Goal: Task Accomplishment & Management: Use online tool/utility

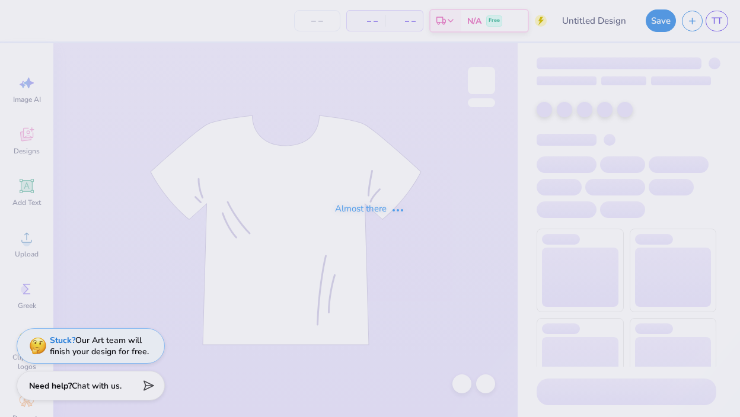
type input "KAPi Beach Sweatshirt"
type input "48"
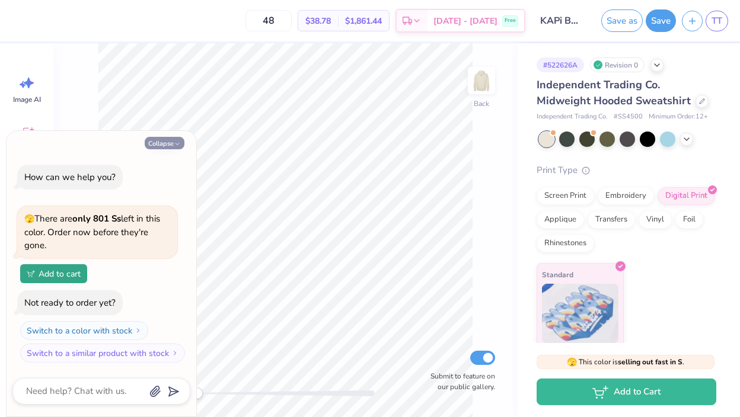
click at [181, 141] on icon "button" at bounding box center [177, 144] width 7 height 7
type textarea "x"
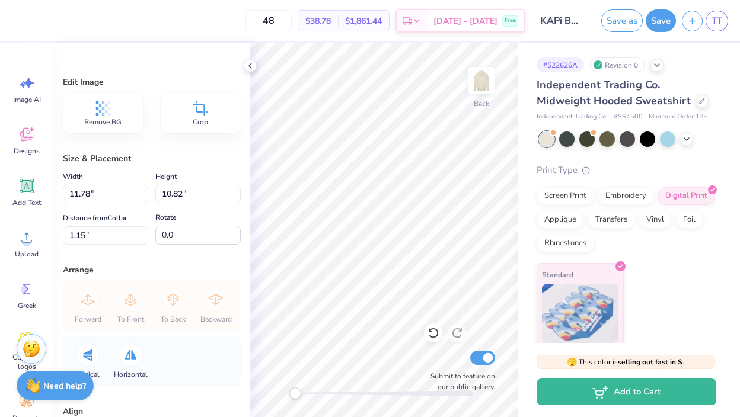
type input "3.95"
type input "3.62"
click at [254, 65] on icon at bounding box center [250, 65] width 9 height 9
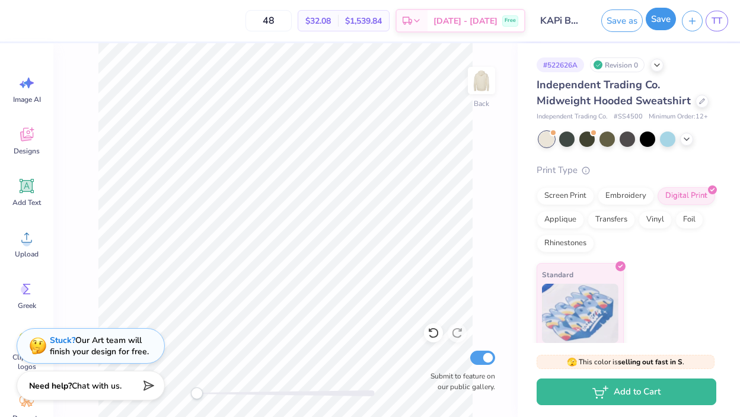
click at [662, 27] on button "Save" at bounding box center [661, 19] width 30 height 23
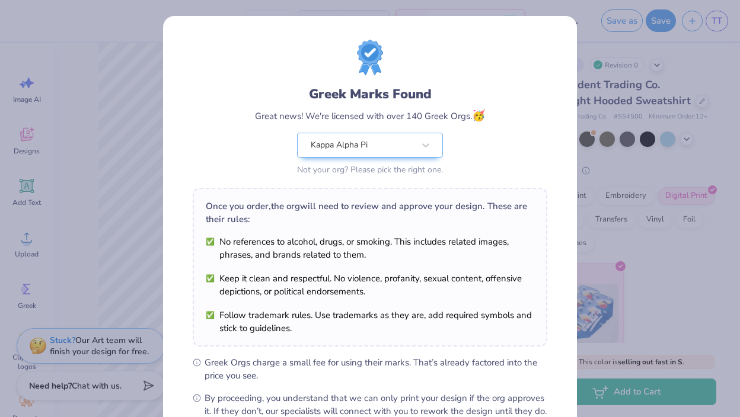
scroll to position [138, 0]
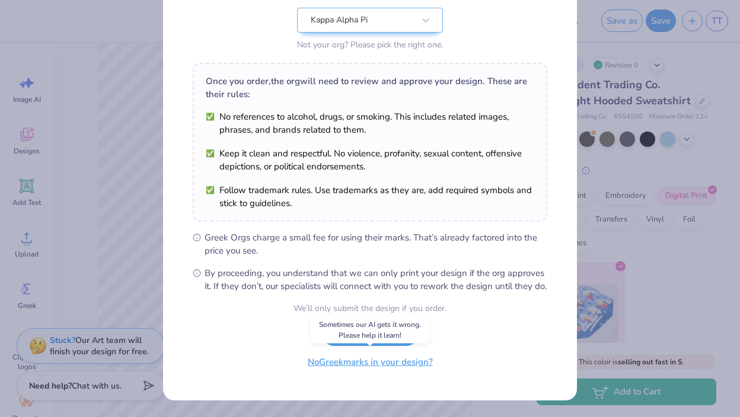
click at [375, 369] on button "No Greek marks in your design?" at bounding box center [370, 362] width 145 height 24
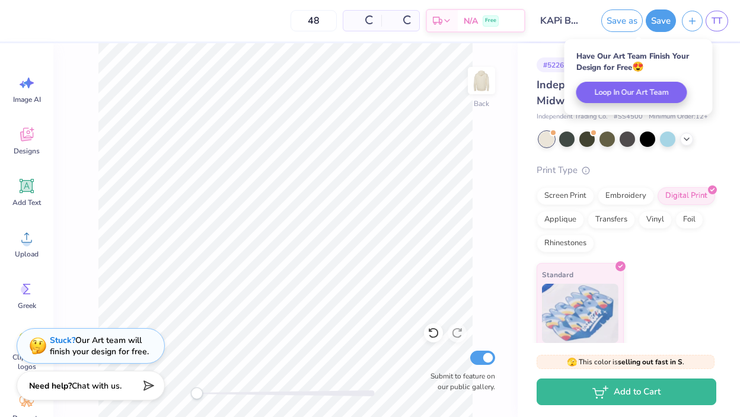
scroll to position [0, 0]
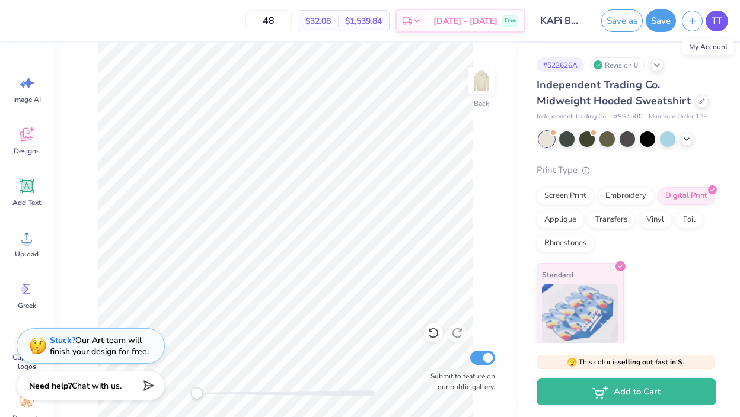
click at [713, 23] on span "TT" at bounding box center [717, 21] width 11 height 14
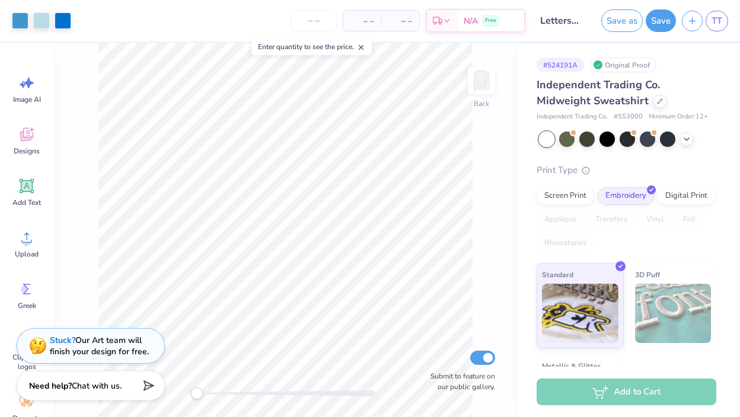
click at [375, 25] on div "– – Per Item" at bounding box center [362, 21] width 38 height 20
click at [320, 20] on input "number" at bounding box center [314, 20] width 46 height 21
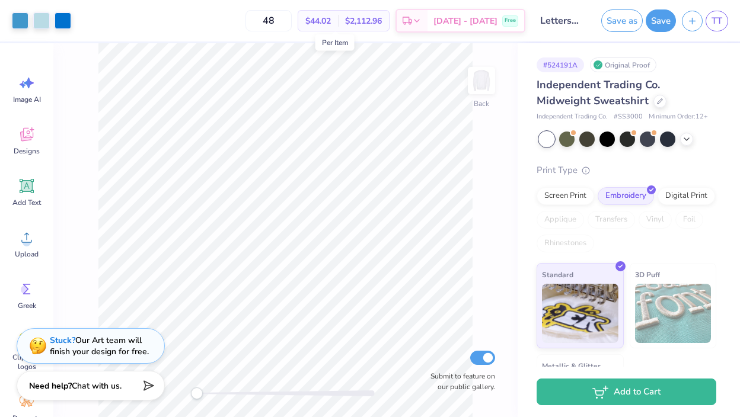
type input "4"
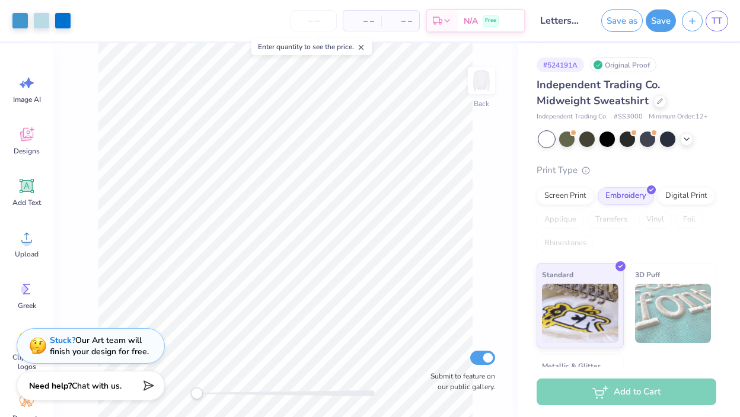
type input "5"
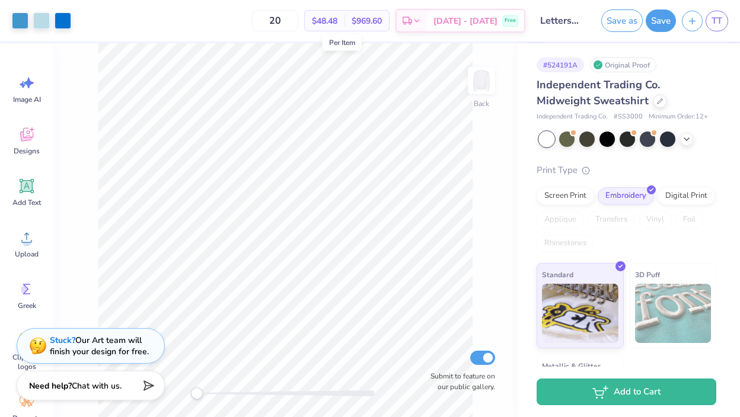
type input "2"
type input "48"
click at [722, 29] on link "TT" at bounding box center [717, 21] width 23 height 21
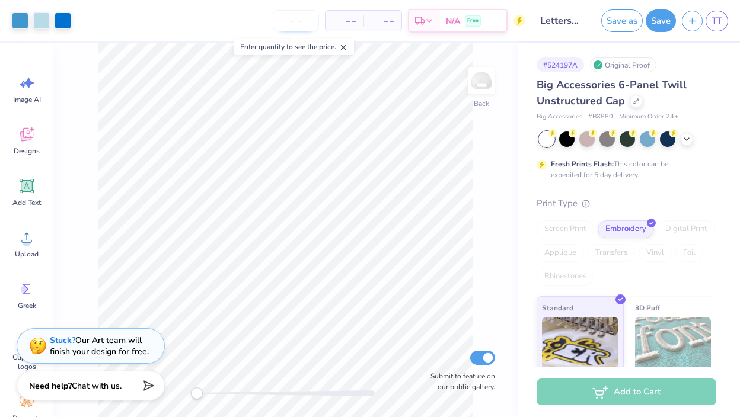
click at [297, 16] on input "number" at bounding box center [296, 20] width 46 height 21
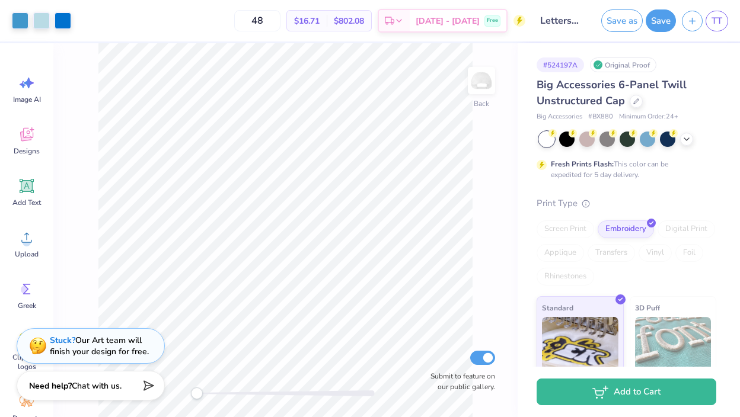
type input "4"
type input "5"
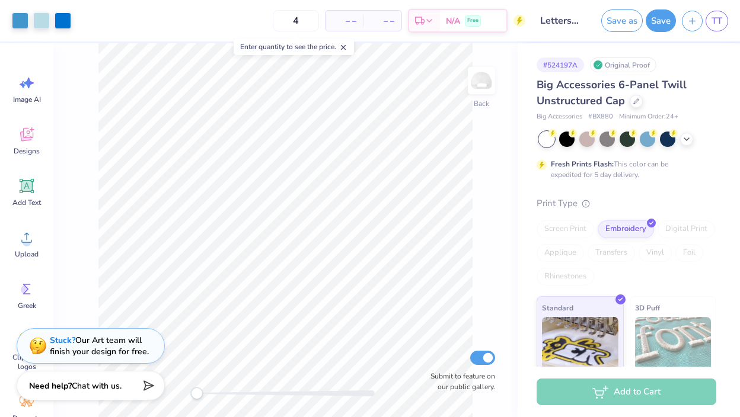
type input "48"
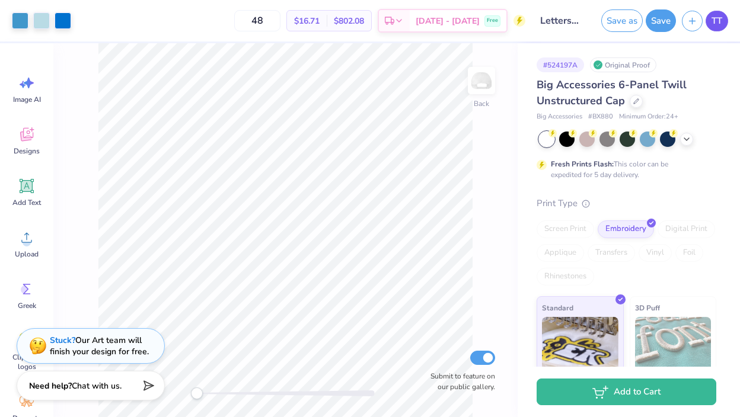
click at [715, 28] on link "TT" at bounding box center [717, 21] width 23 height 21
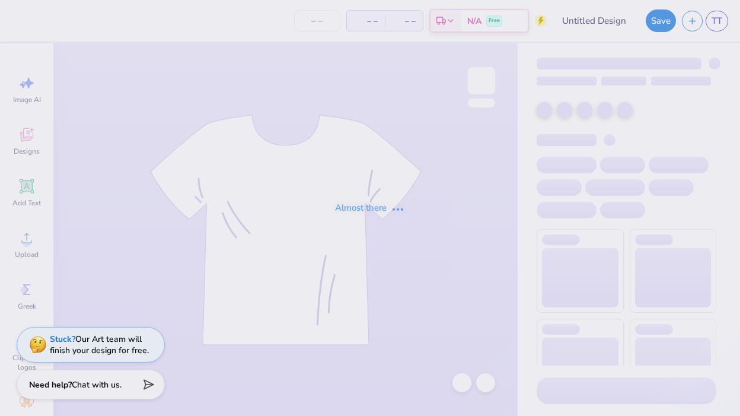
type input "Letter Sweatpants"
type input "48"
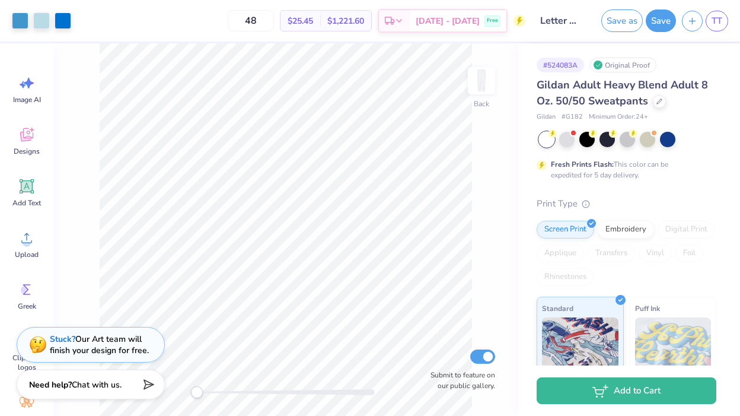
click at [716, 31] on div "Save as Save TT" at bounding box center [667, 21] width 145 height 42
click at [714, 20] on span "TT" at bounding box center [717, 21] width 11 height 14
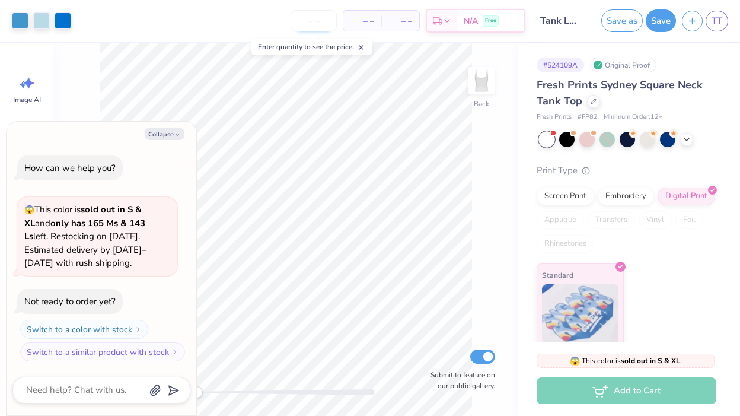
click at [320, 20] on input "number" at bounding box center [314, 20] width 46 height 21
type input "30"
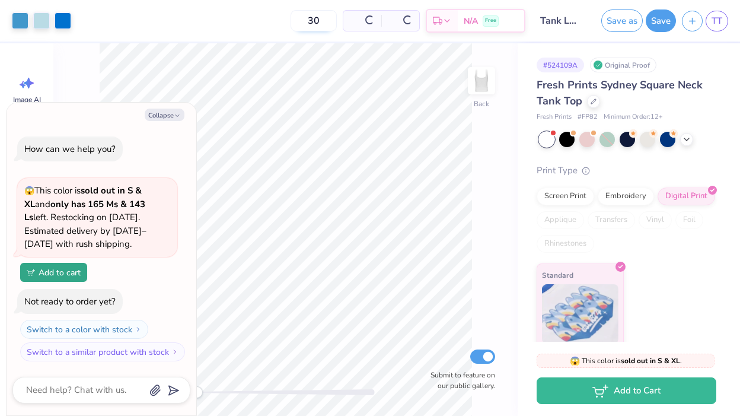
type textarea "x"
type input "3"
type input "4"
type textarea "x"
type input "48"
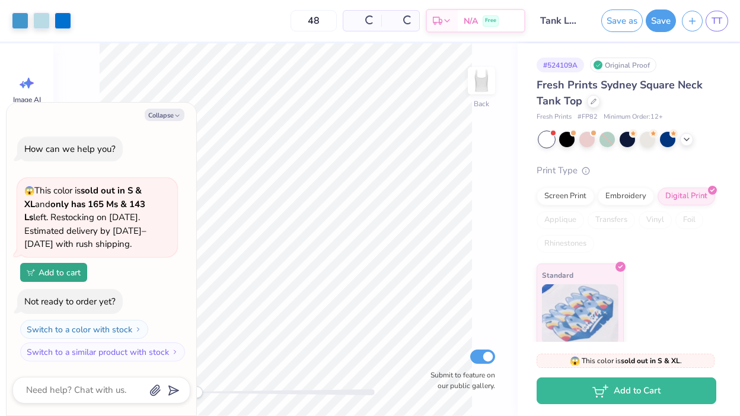
type textarea "x"
type input "4"
type textarea "x"
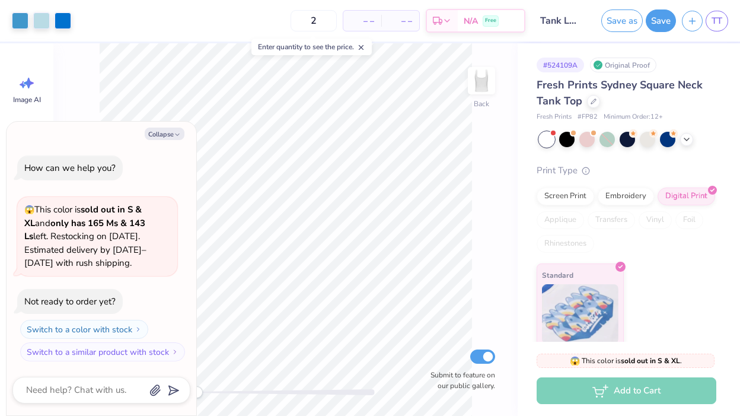
type input "20"
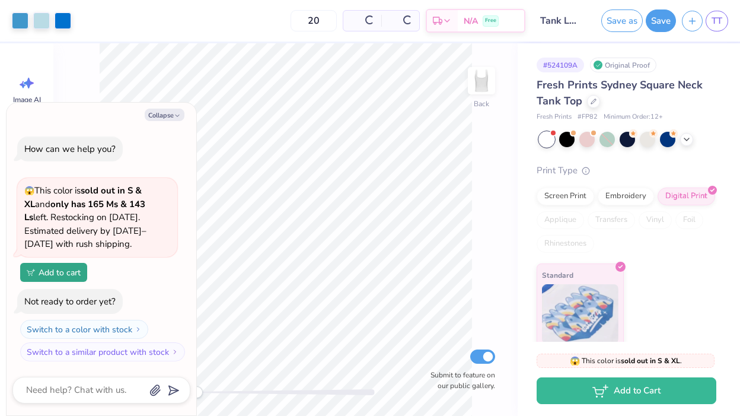
type textarea "x"
type input "2"
type textarea "x"
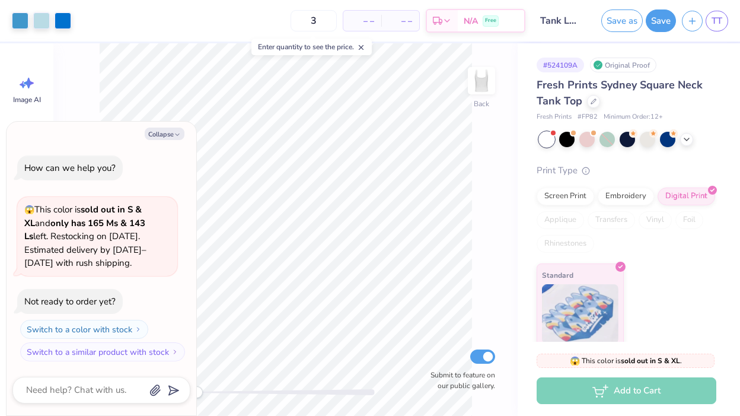
type input "30"
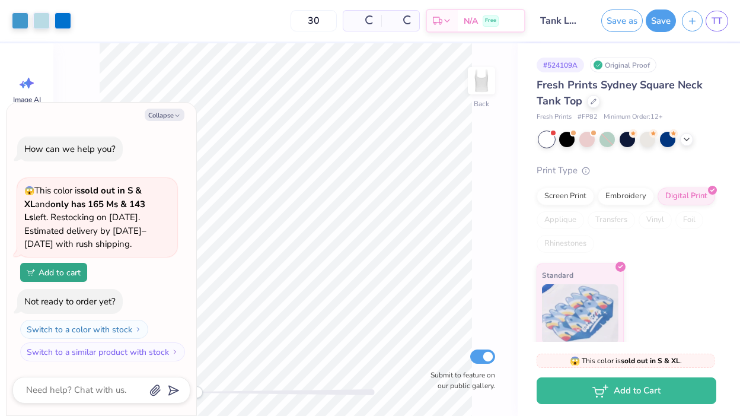
type textarea "x"
type input "30"
click at [712, 24] on span "TT" at bounding box center [717, 21] width 11 height 14
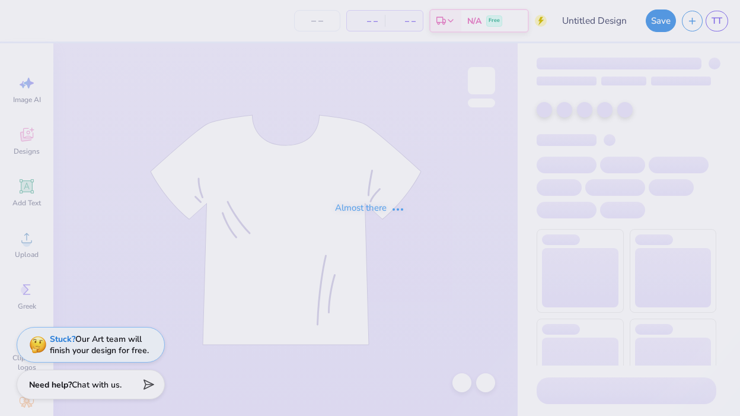
type input "T-shirt letters"
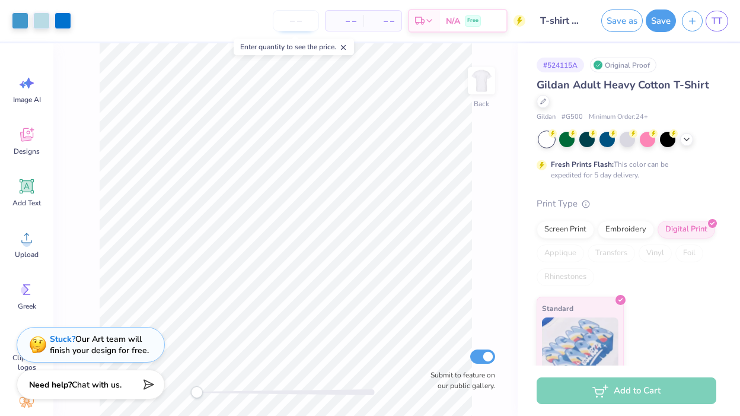
click at [295, 19] on input "number" at bounding box center [296, 20] width 46 height 21
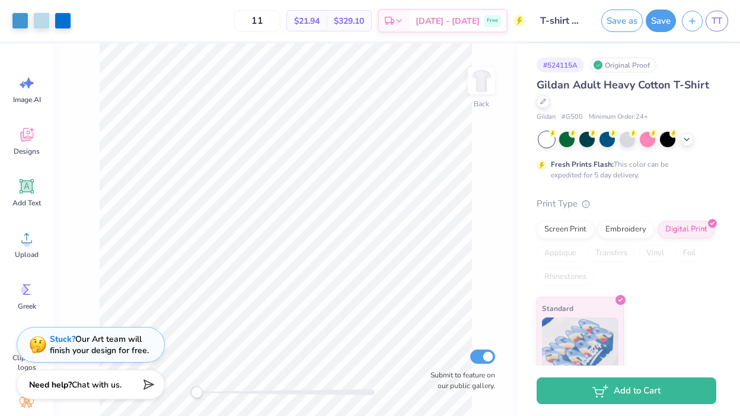
type input "1"
type input "12"
click at [718, 22] on span "TT" at bounding box center [717, 21] width 11 height 14
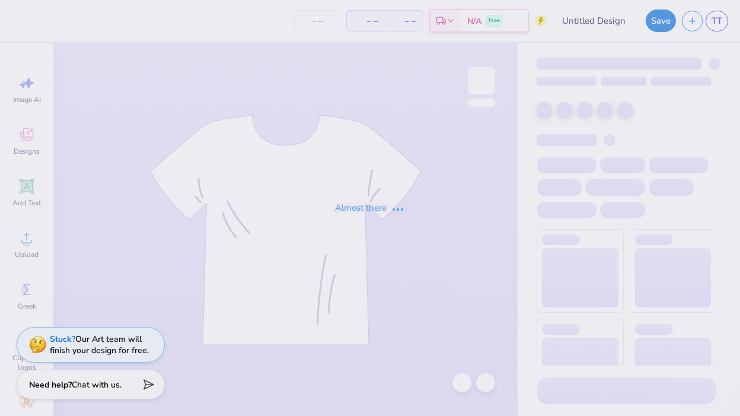
type input "Tank Letters"
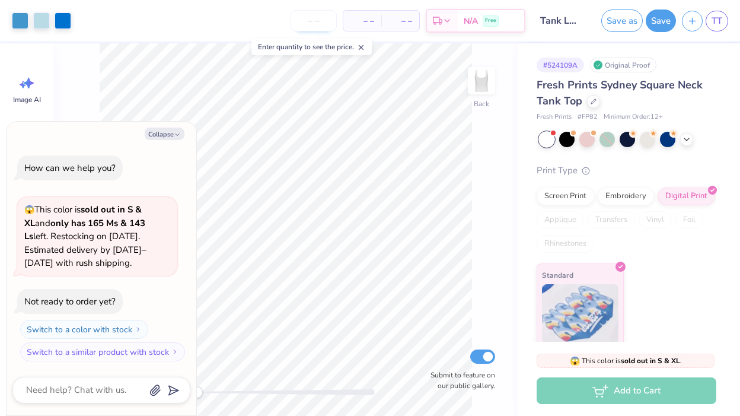
click at [315, 23] on input "number" at bounding box center [314, 20] width 46 height 21
type input "15"
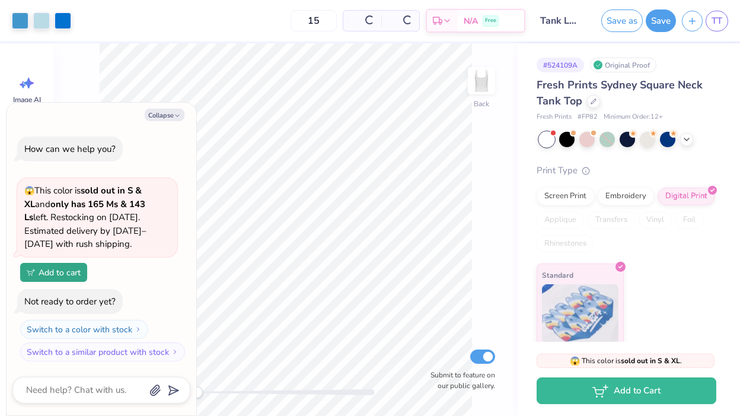
type textarea "x"
click at [298, 18] on input "15" at bounding box center [275, 20] width 46 height 21
type input "12"
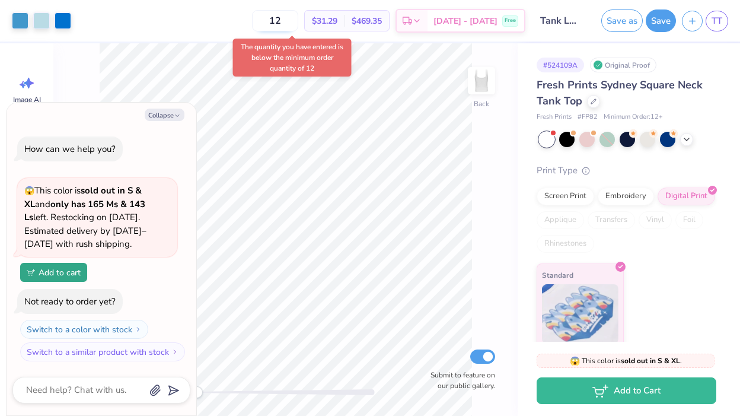
type textarea "x"
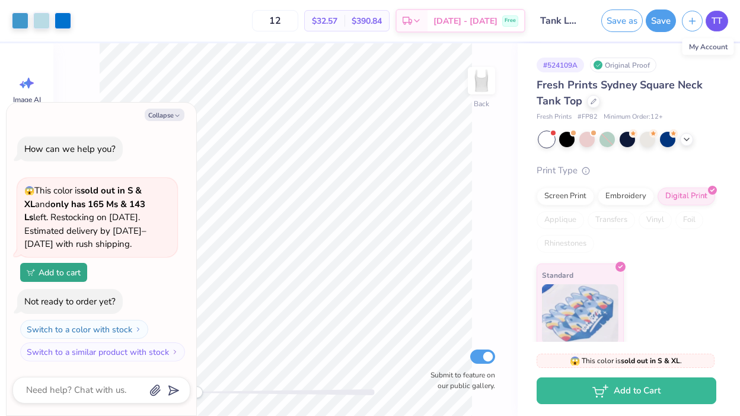
click at [710, 25] on link "TT" at bounding box center [717, 21] width 23 height 21
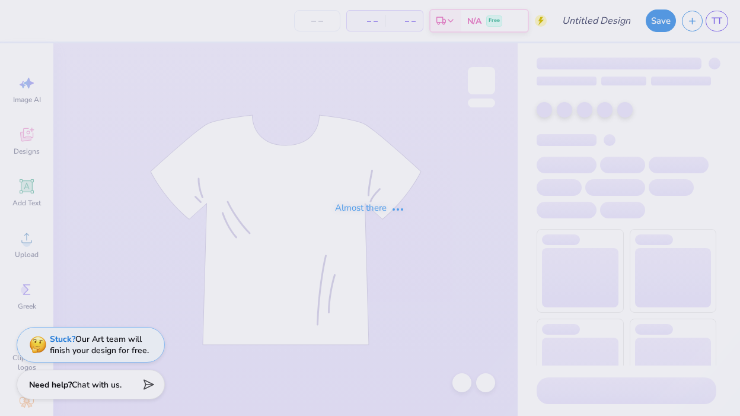
type input "Letters hat"
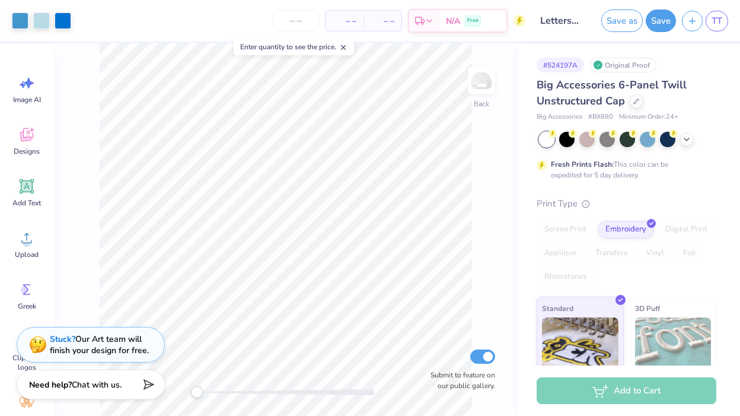
click at [339, 19] on span "– –" at bounding box center [345, 21] width 24 height 12
click at [298, 18] on input "number" at bounding box center [296, 20] width 46 height 21
type input "12"
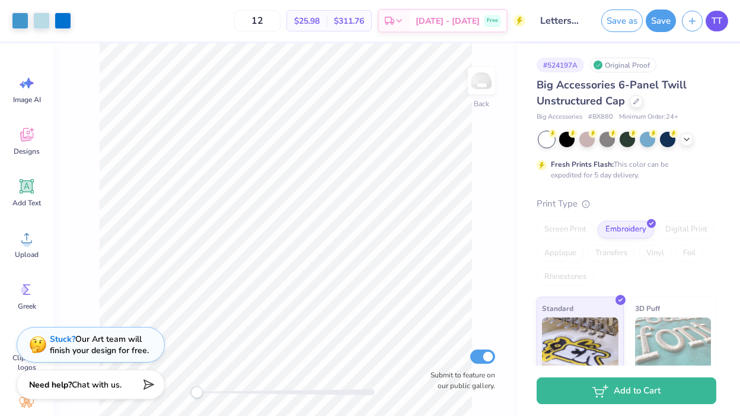
click at [721, 11] on link "TT" at bounding box center [717, 21] width 23 height 21
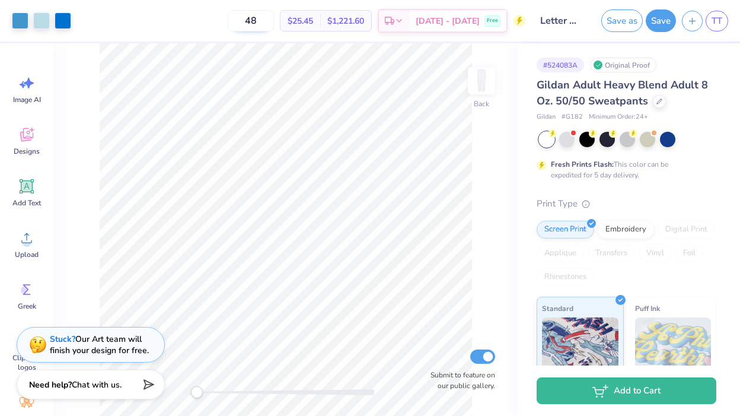
click at [274, 19] on input "48" at bounding box center [251, 20] width 46 height 21
type input "4"
type input "12"
click at [713, 25] on span "TT" at bounding box center [717, 21] width 11 height 14
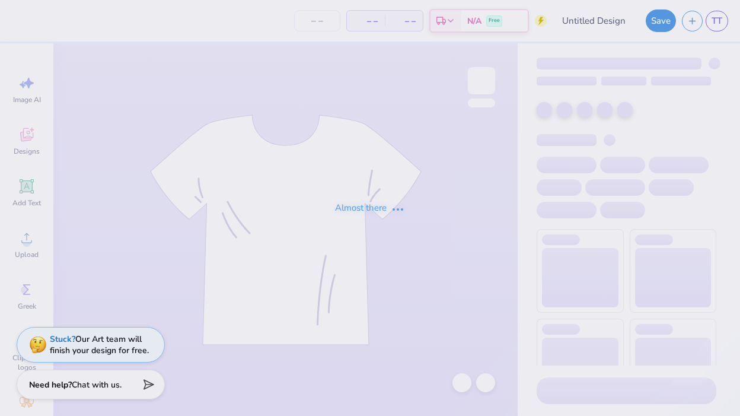
type input "KAPi Beach Sweatshirt"
type input "48"
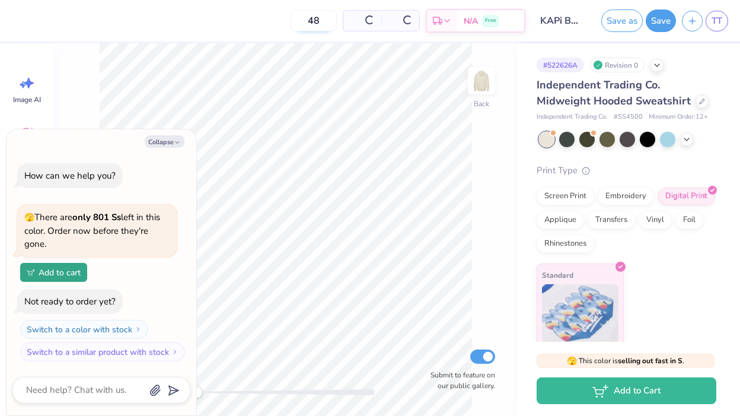
type textarea "x"
click at [292, 19] on input "48" at bounding box center [269, 20] width 46 height 21
type input "4"
type textarea "x"
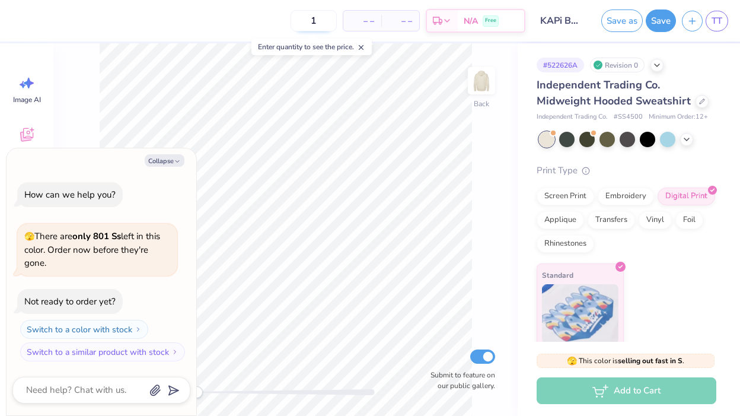
type input "12"
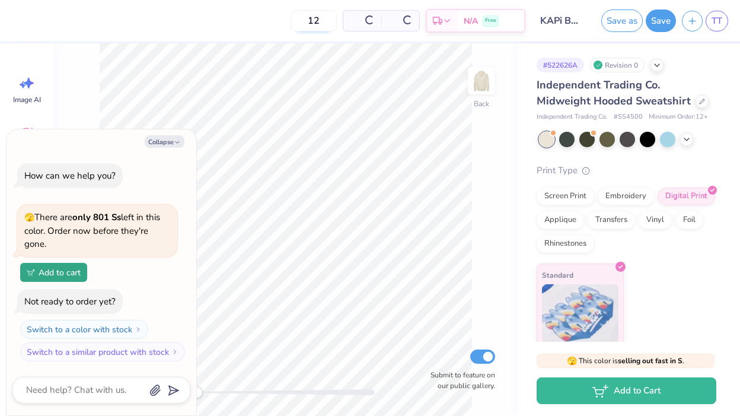
type textarea "x"
type input "1"
type textarea "x"
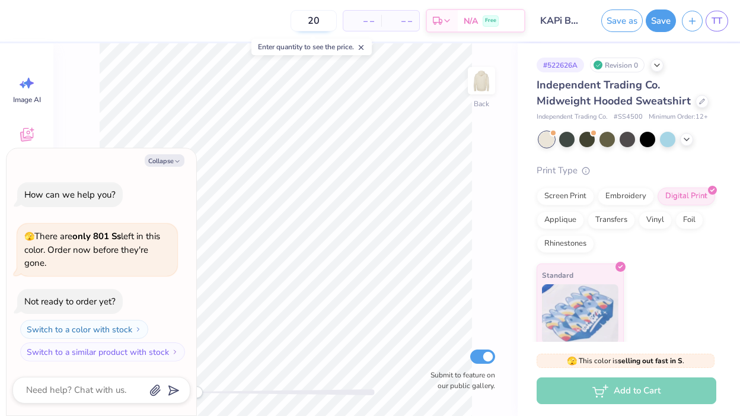
type input "20"
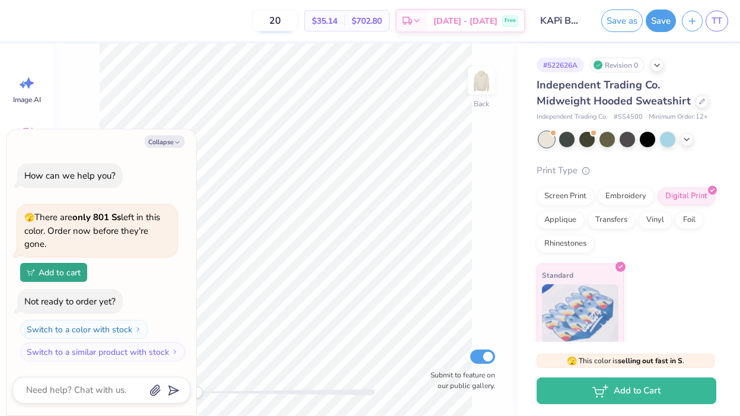
type textarea "x"
click at [298, 19] on input "20" at bounding box center [275, 20] width 46 height 21
drag, startPoint x: 298, startPoint y: 19, endPoint x: 258, endPoint y: 17, distance: 40.4
click at [258, 17] on div "20 $35.14 Per Item $702.80 Total Est. Delivery Oct 10 - 13 Free" at bounding box center [272, 21] width 508 height 42
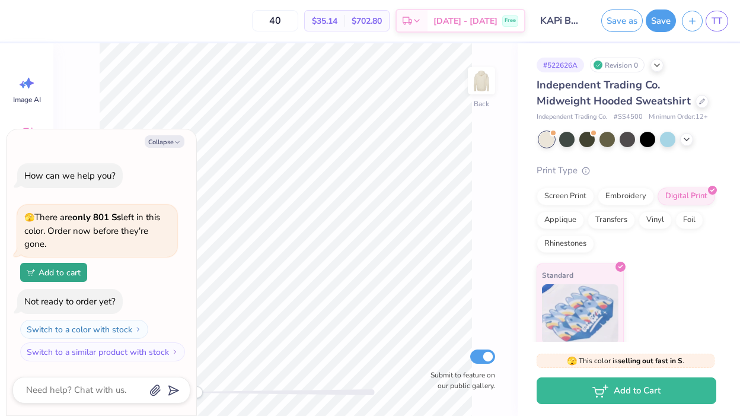
type input "40"
click at [716, 24] on span "TT" at bounding box center [717, 21] width 11 height 14
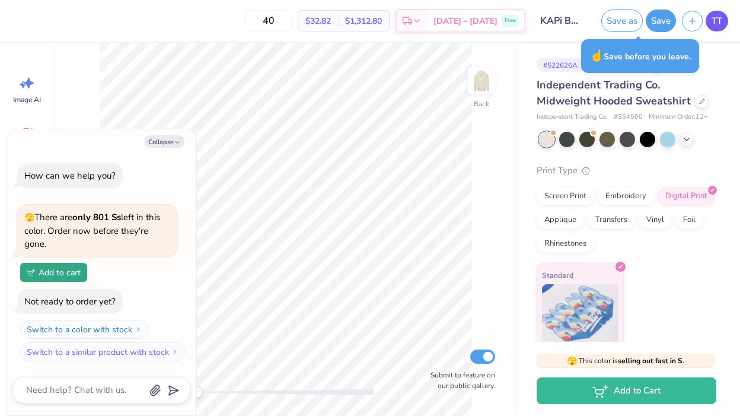
type textarea "x"
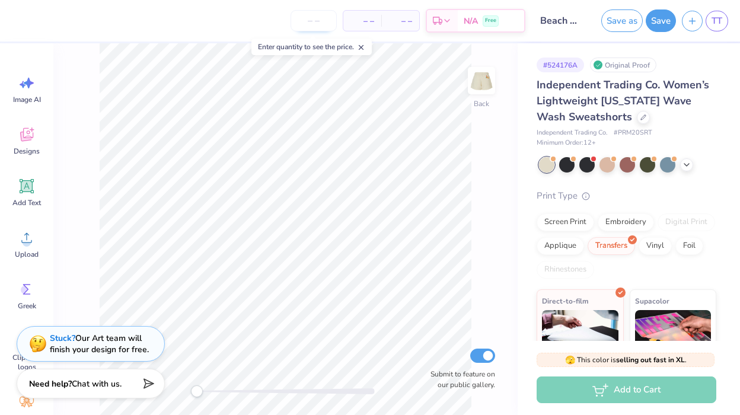
click at [310, 21] on input "number" at bounding box center [314, 20] width 46 height 21
type input "12"
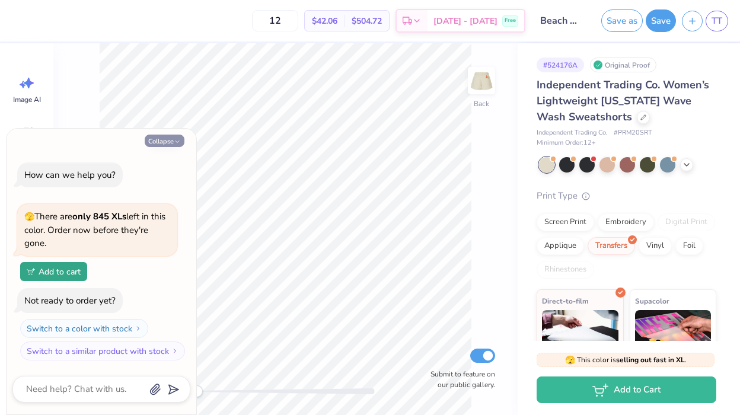
click at [163, 142] on button "Collapse" at bounding box center [165, 141] width 40 height 12
type textarea "x"
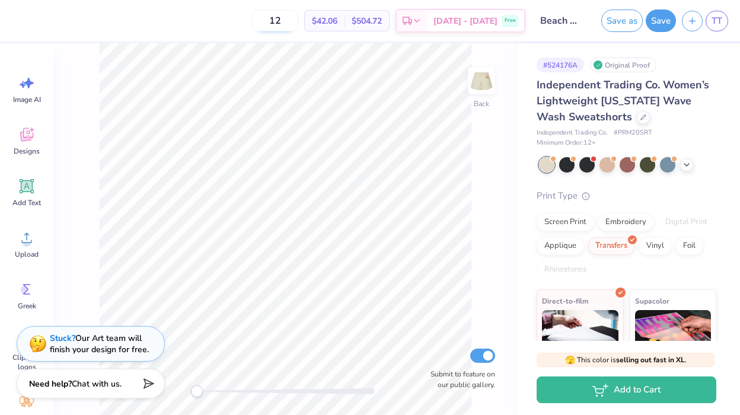
click at [298, 23] on input "12" at bounding box center [275, 20] width 46 height 21
type input "1"
type input "30"
drag, startPoint x: 291, startPoint y: 19, endPoint x: 258, endPoint y: 6, distance: 35.1
click at [260, 18] on div "30 $34.97 Per Item $1,049.10 Total Est. Delivery Oct 10 - 13 Free" at bounding box center [272, 21] width 508 height 42
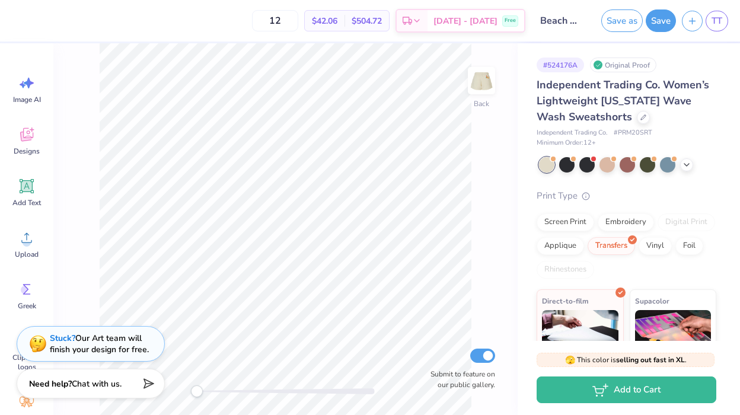
drag, startPoint x: 304, startPoint y: 17, endPoint x: 251, endPoint y: 7, distance: 53.7
click at [251, 9] on div "12 $42.06 Per Item $504.72 Total Est. Delivery Oct 10 - 13 Free" at bounding box center [272, 21] width 508 height 42
type input "30"
click at [706, 23] on link "TT" at bounding box center [717, 21] width 23 height 21
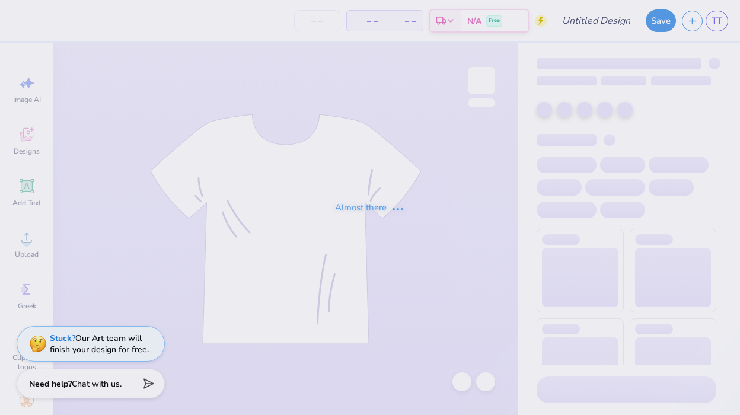
type input "Tank Design 2"
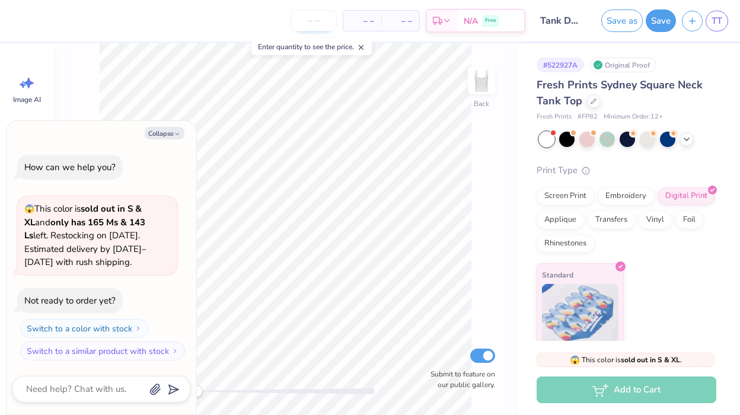
click at [319, 20] on input "number" at bounding box center [314, 20] width 46 height 21
type input "12"
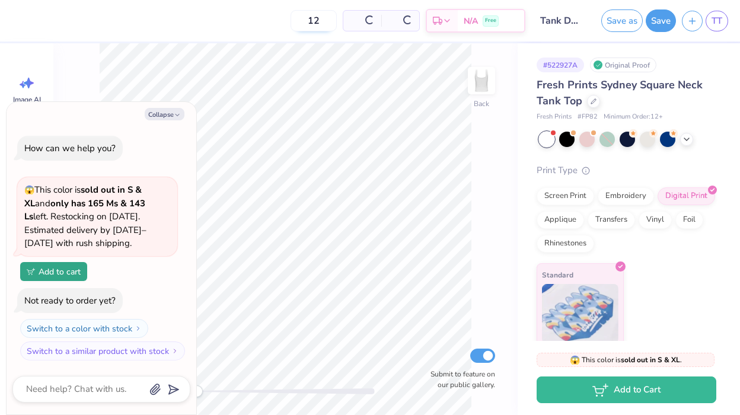
type textarea "x"
click at [715, 31] on div "Save as Save TT" at bounding box center [667, 21] width 145 height 42
click at [715, 27] on link "TT" at bounding box center [717, 21] width 23 height 21
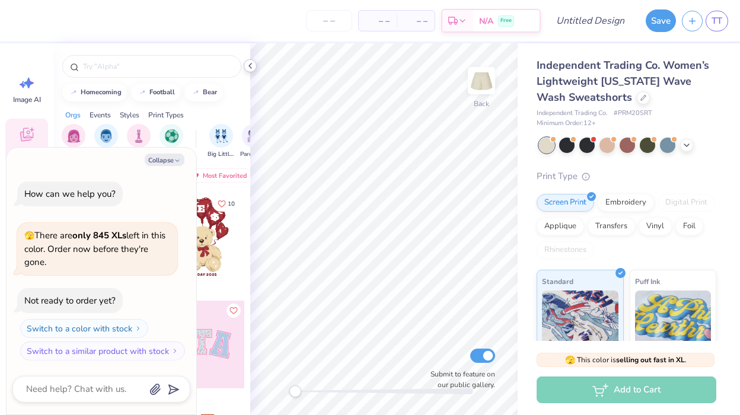
click at [250, 68] on icon at bounding box center [250, 65] width 9 height 9
type textarea "x"
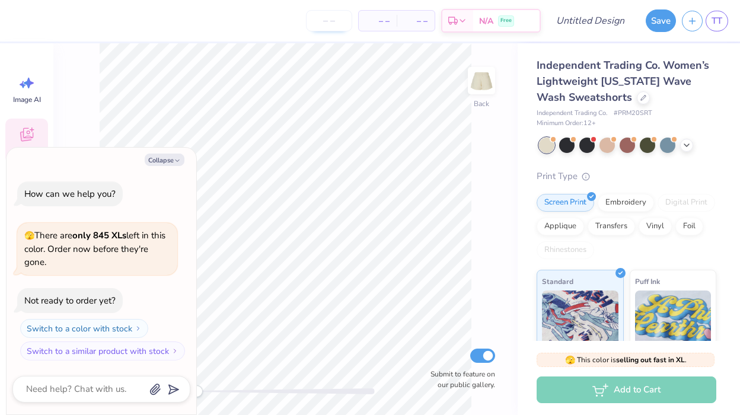
click at [331, 21] on input "number" at bounding box center [329, 20] width 46 height 21
type input "12"
type textarea "x"
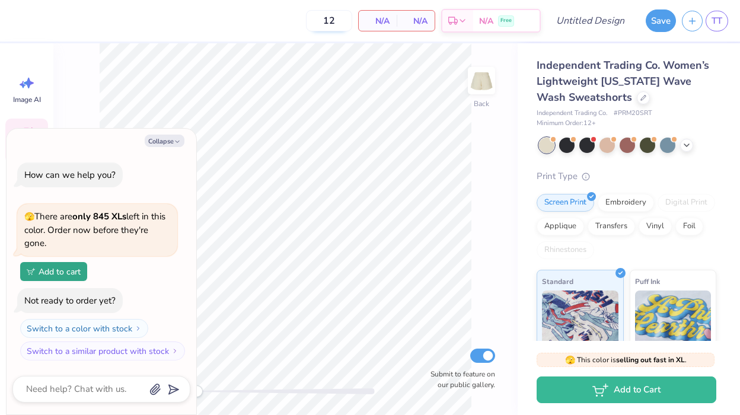
type input "1"
type textarea "x"
type input "15"
type textarea "x"
type input "15"
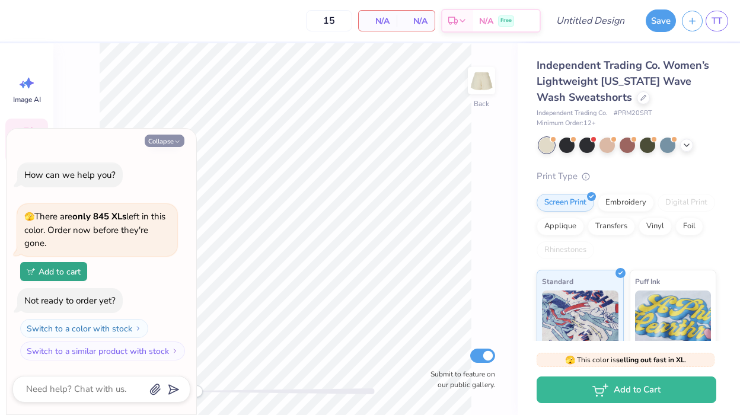
click at [176, 137] on button "Collapse" at bounding box center [165, 141] width 40 height 12
type textarea "x"
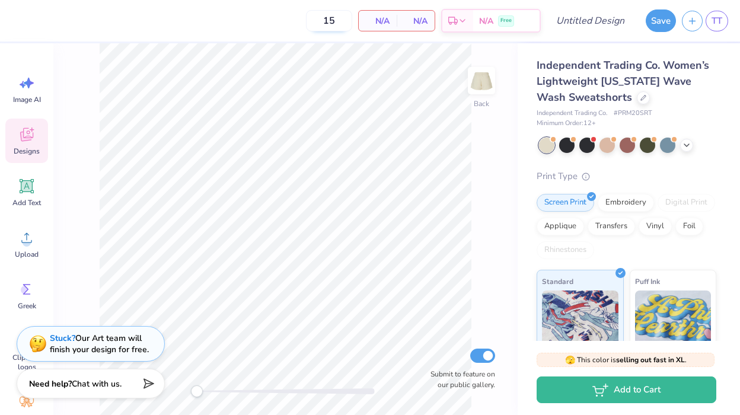
click at [334, 23] on input "15" at bounding box center [329, 20] width 46 height 21
type input "1"
type input "30"
click at [382, 24] on span "N/A" at bounding box center [378, 21] width 24 height 12
click at [275, 27] on div "30 N/A Per Item N/A Total Est. Delivery N/A Free" at bounding box center [279, 21] width 523 height 42
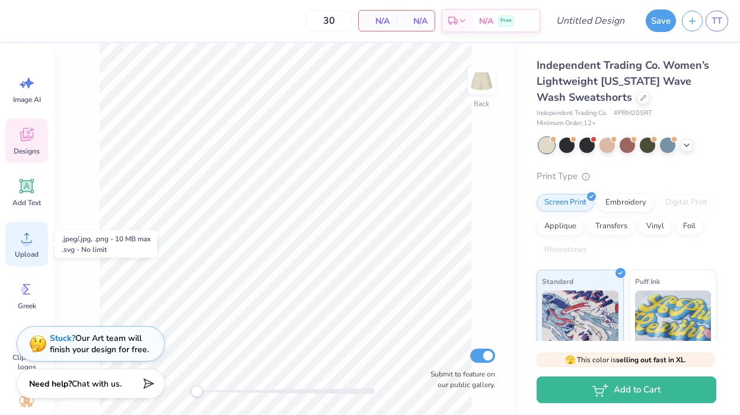
click at [31, 243] on icon at bounding box center [27, 238] width 18 height 18
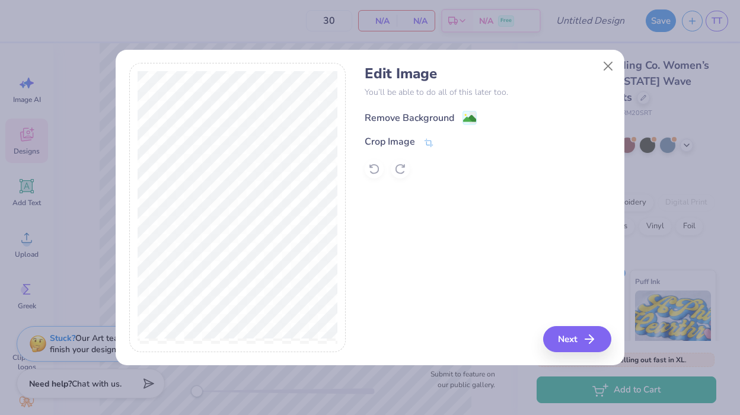
click at [448, 120] on div "Remove Background" at bounding box center [410, 118] width 90 height 14
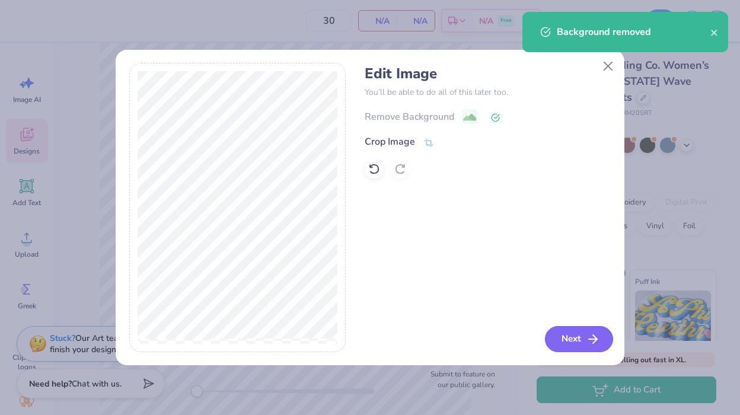
click at [579, 343] on button "Next" at bounding box center [579, 339] width 68 height 26
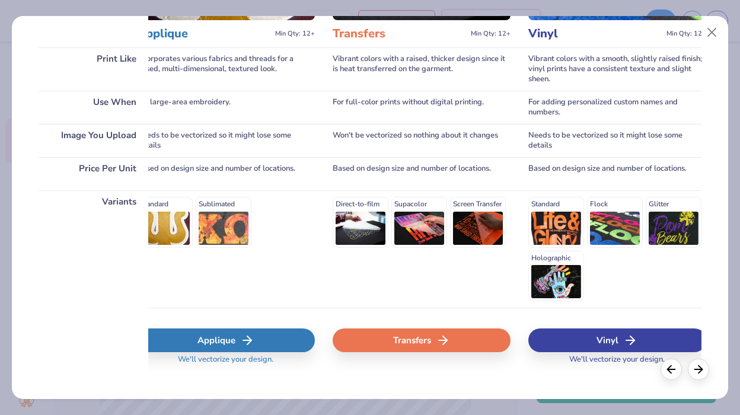
scroll to position [176, 0]
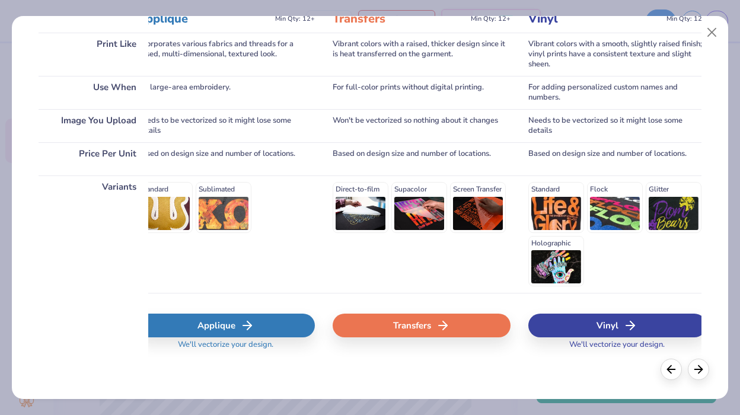
click at [394, 333] on div "Transfers" at bounding box center [422, 326] width 178 height 24
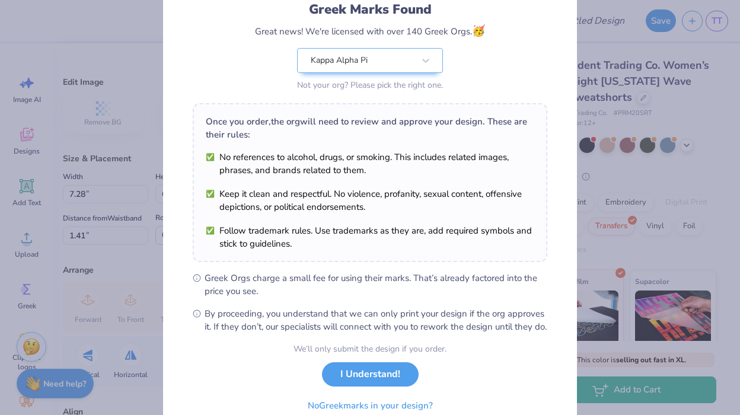
scroll to position [140, 0]
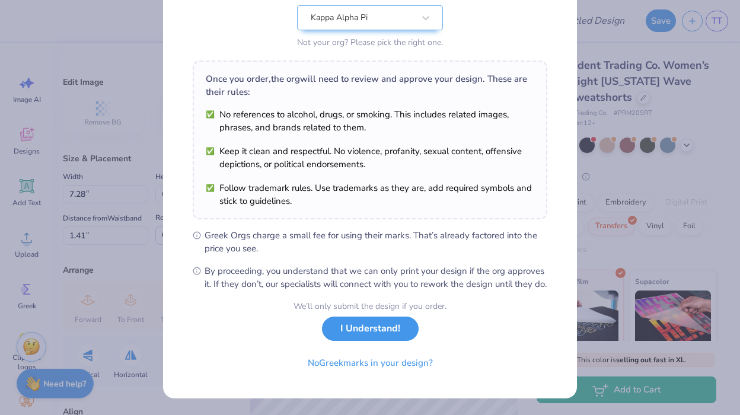
click at [394, 328] on button "I Understand!" at bounding box center [370, 329] width 97 height 24
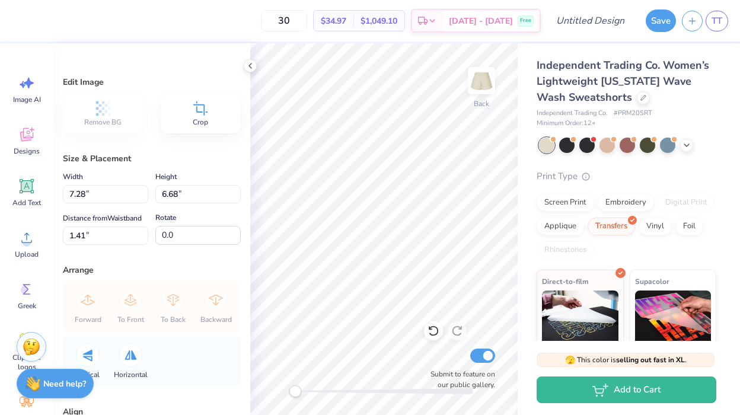
type input "3.53"
type input "3.24"
type input "4.85"
type input "0.66"
type input "0.61"
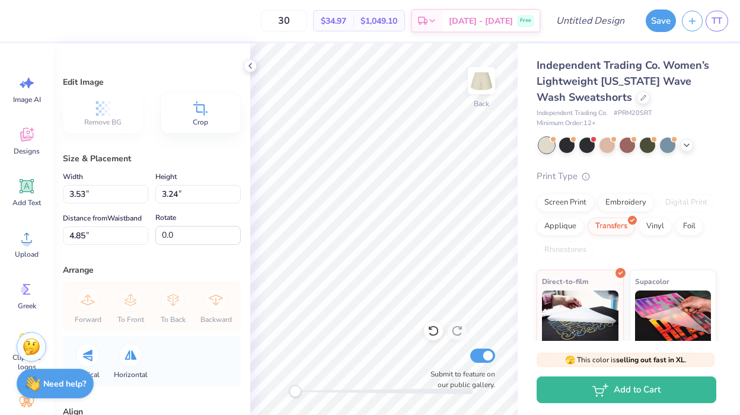
type input "3.73"
click at [302, 18] on input "30" at bounding box center [284, 20] width 46 height 21
click at [349, 28] on div "$34.97 Per Item" at bounding box center [334, 21] width 40 height 20
click at [307, 25] on input "30" at bounding box center [284, 20] width 46 height 21
type input "3"
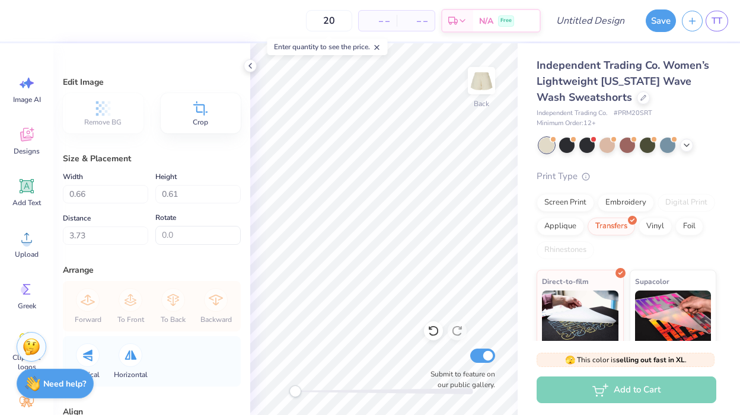
type input "20"
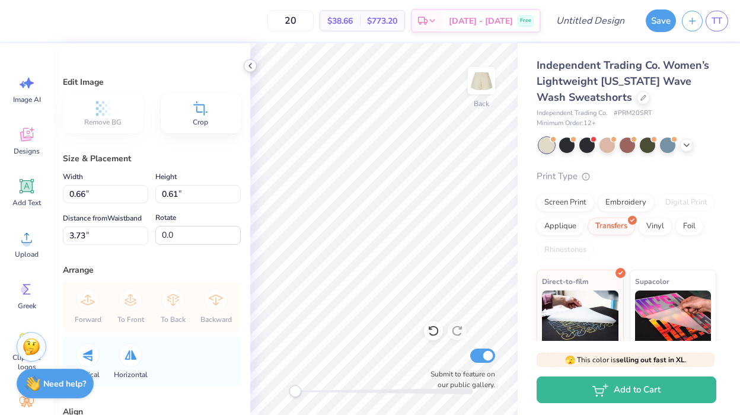
click at [249, 66] on polyline at bounding box center [250, 65] width 2 height 5
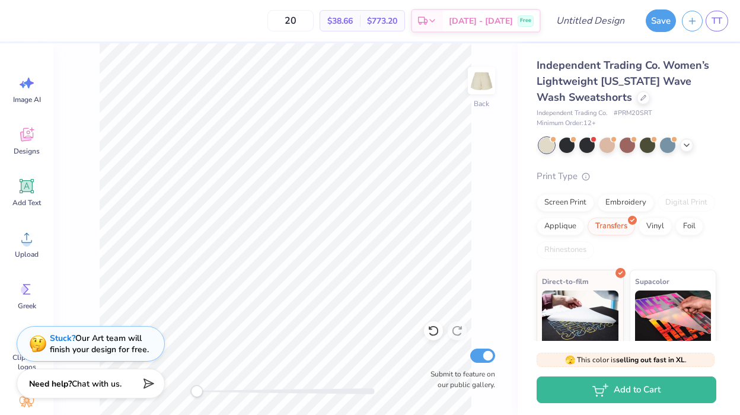
type input "1.93"
type input "1.77"
type input "6.66"
click at [571, 206] on div "Screen Print" at bounding box center [566, 201] width 58 height 18
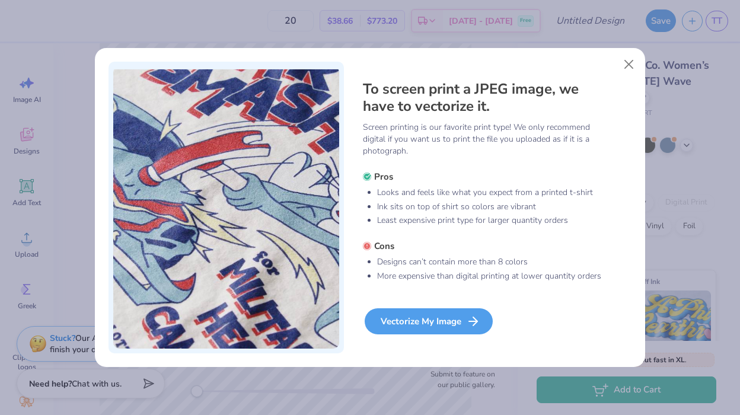
click at [442, 320] on div "Vectorize My Image" at bounding box center [429, 321] width 128 height 26
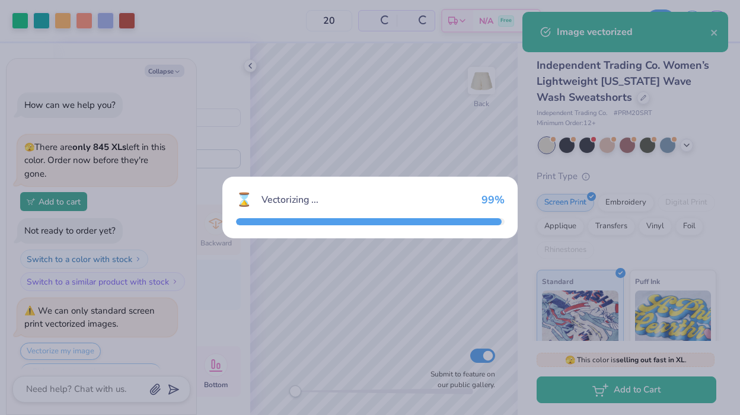
scroll to position [28, 0]
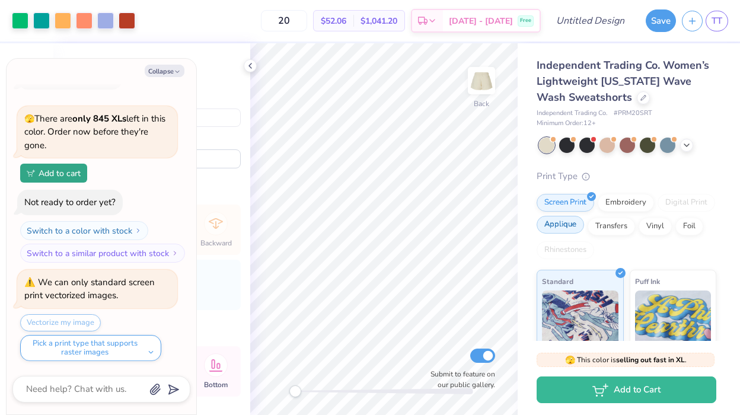
click at [574, 231] on div "Applique" at bounding box center [560, 225] width 47 height 18
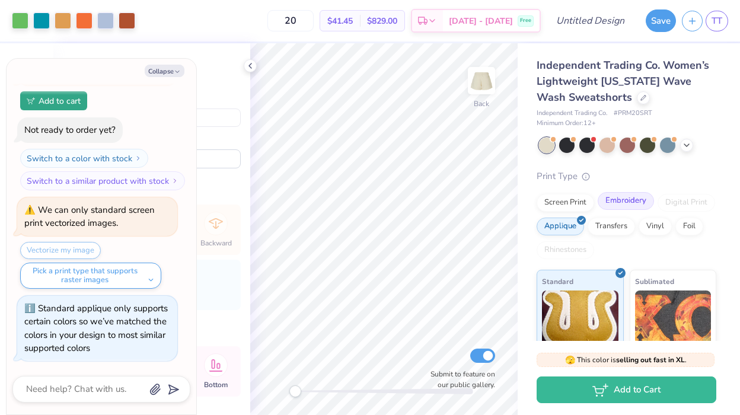
click at [626, 205] on div "Embroidery" at bounding box center [626, 201] width 56 height 18
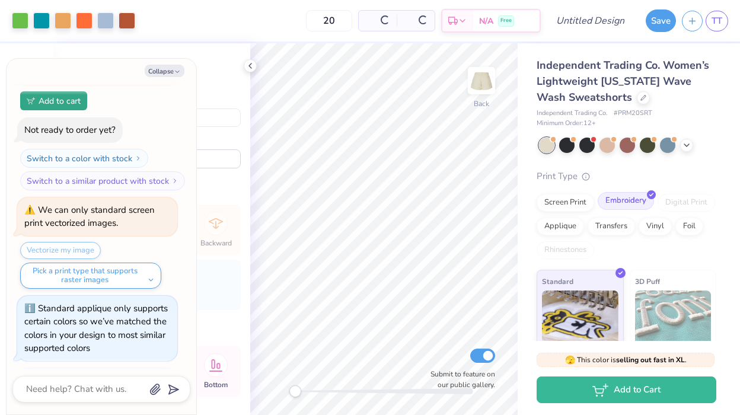
scroll to position [173, 0]
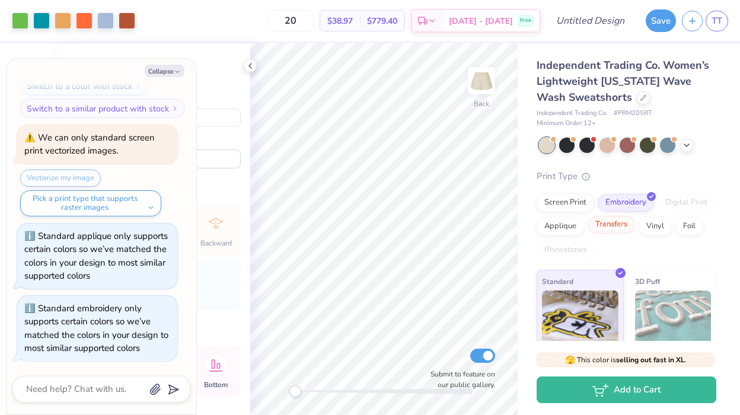
click at [618, 225] on div "Transfers" at bounding box center [611, 225] width 47 height 18
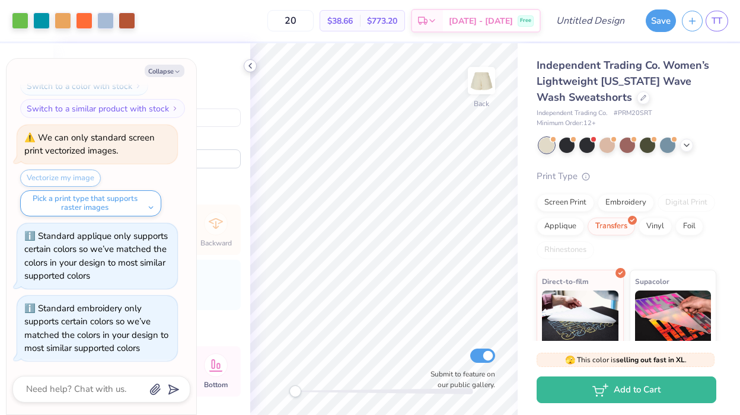
click at [254, 65] on icon at bounding box center [250, 65] width 9 height 9
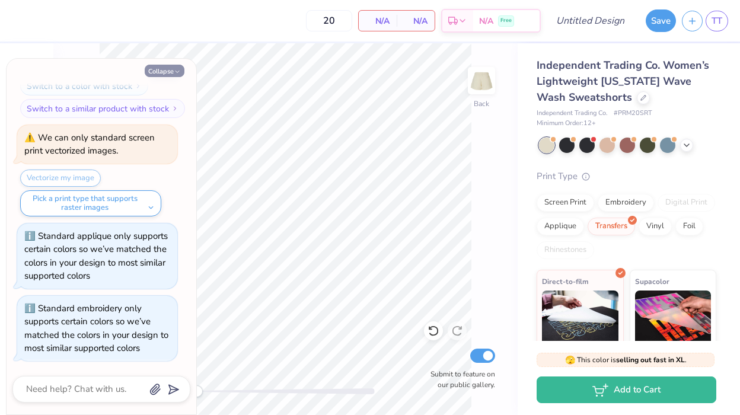
click at [167, 68] on button "Collapse" at bounding box center [165, 71] width 40 height 12
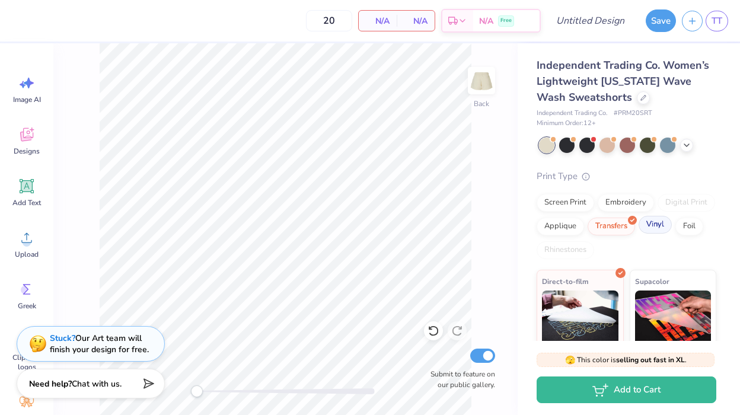
click at [660, 231] on div "Vinyl" at bounding box center [655, 225] width 33 height 18
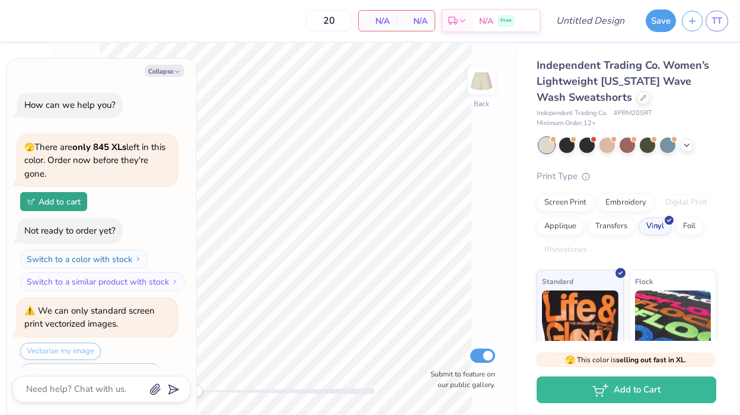
scroll to position [246, 0]
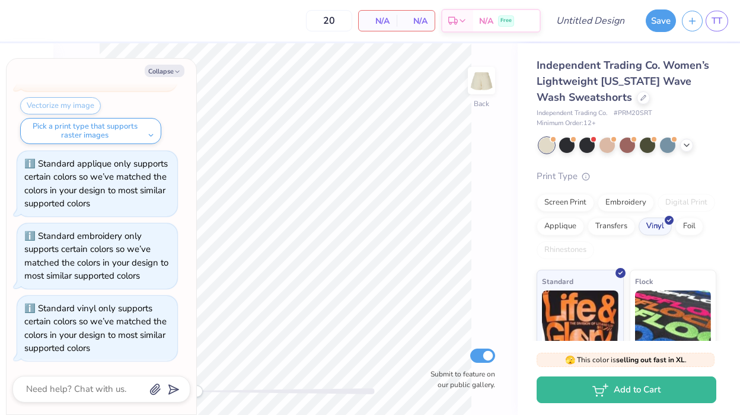
click at [643, 241] on div "Screen Print Embroidery Digital Print Applique Transfers Vinyl Foil Rhinestones" at bounding box center [627, 226] width 180 height 65
click at [207, 68] on body "20 N/A Per Item N/A Total Est. Delivery N/A Free Design Title Save TT Image AI …" at bounding box center [370, 207] width 740 height 415
click at [686, 226] on div "Foil" at bounding box center [689, 225] width 28 height 18
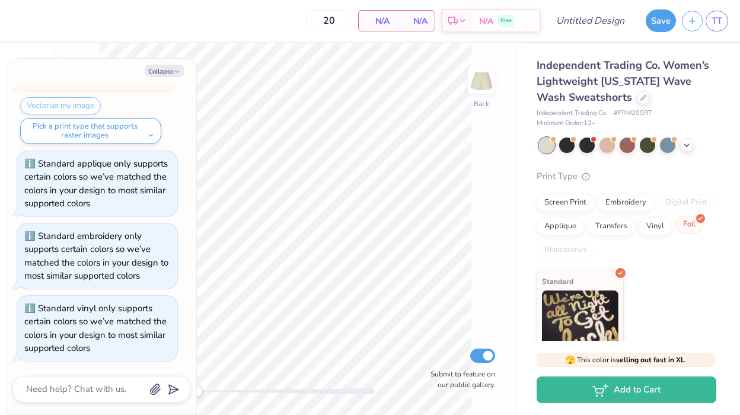
scroll to position [318, 0]
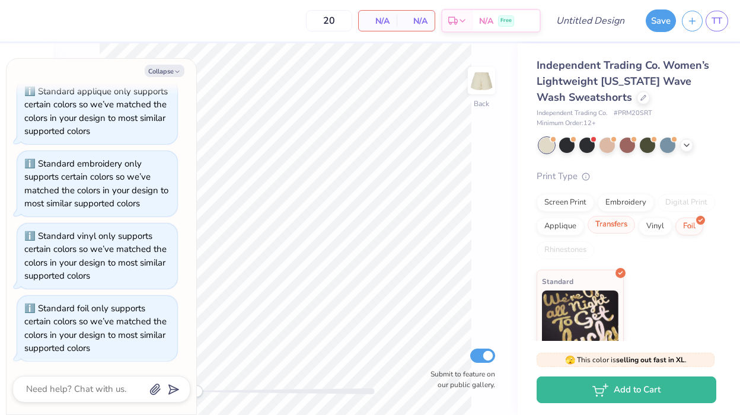
click at [607, 232] on div "Transfers" at bounding box center [611, 225] width 47 height 18
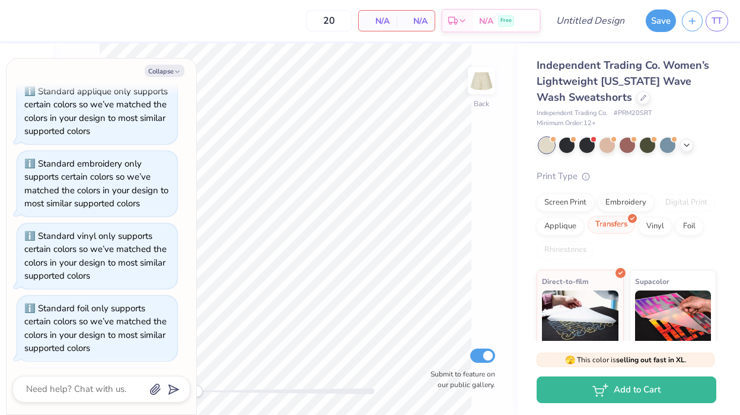
scroll to position [390, 0]
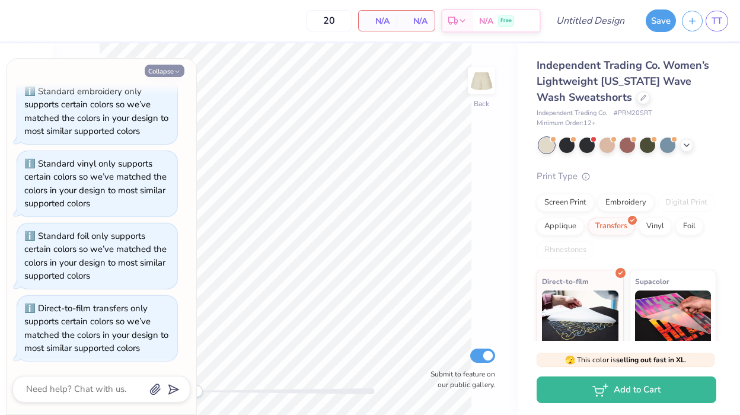
click at [168, 75] on button "Collapse" at bounding box center [165, 71] width 40 height 12
type textarea "x"
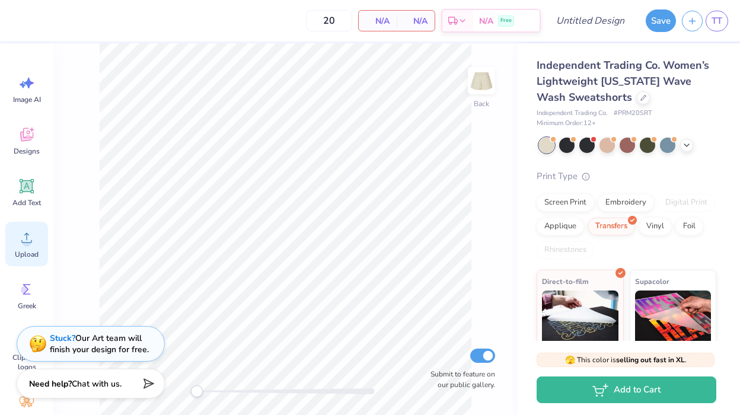
click at [19, 224] on div "Upload" at bounding box center [26, 244] width 43 height 44
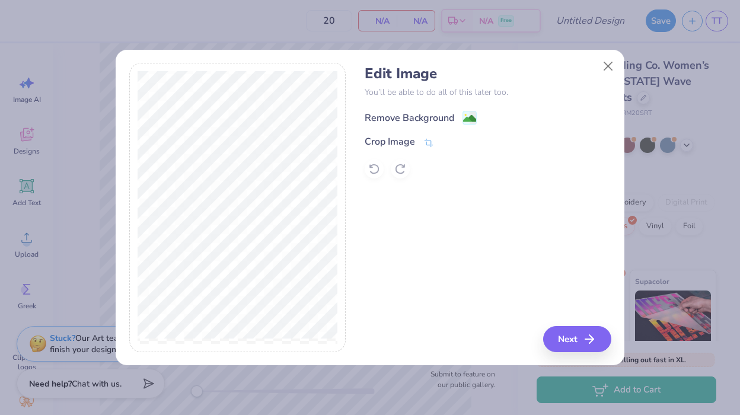
click at [454, 113] on div "Remove Background" at bounding box center [421, 117] width 112 height 15
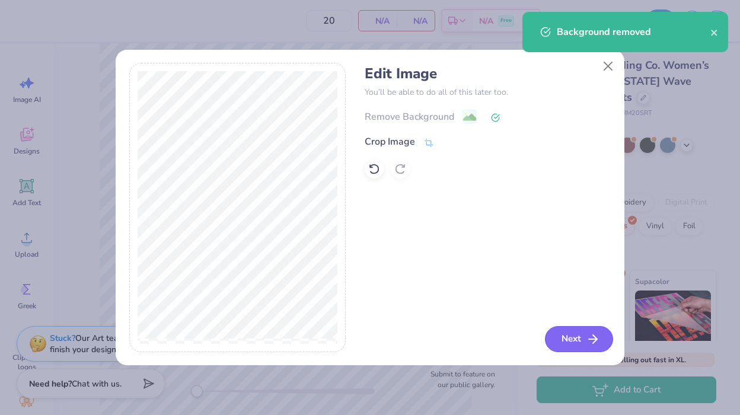
click at [568, 337] on button "Next" at bounding box center [579, 339] width 68 height 26
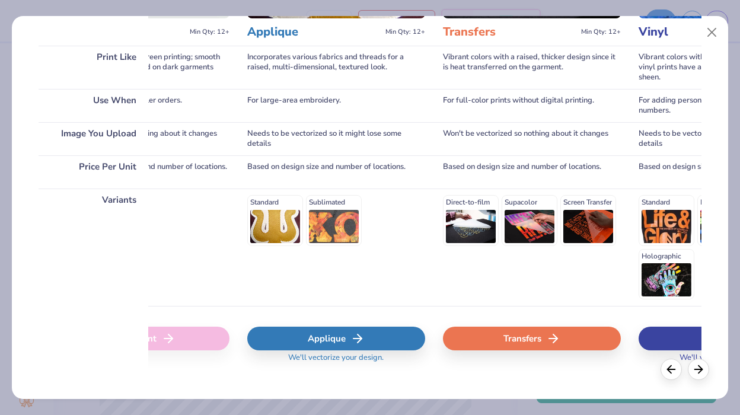
scroll to position [0, 515]
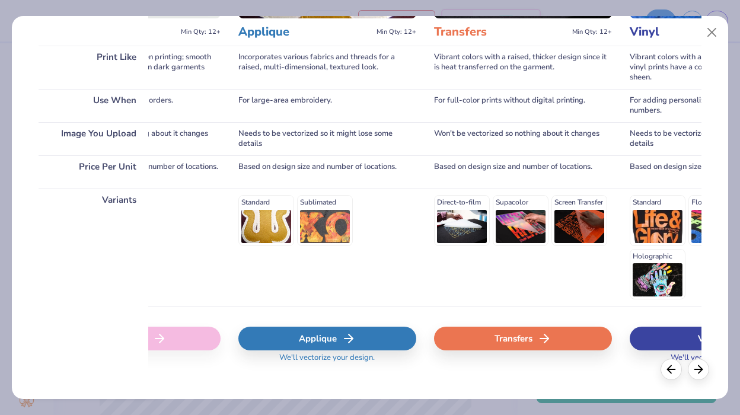
click at [544, 327] on div "Transfers" at bounding box center [523, 339] width 178 height 24
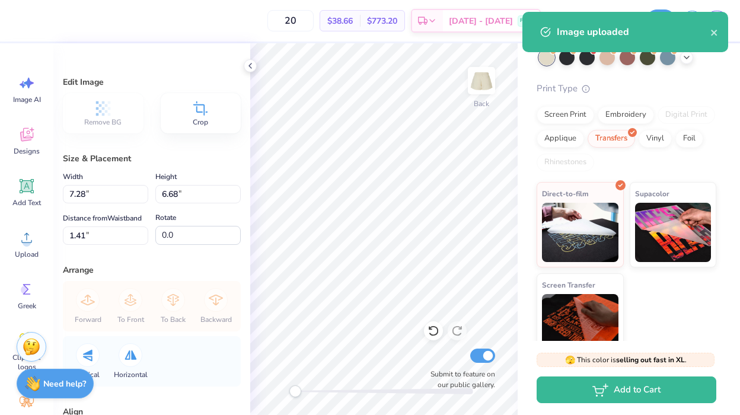
scroll to position [105, 0]
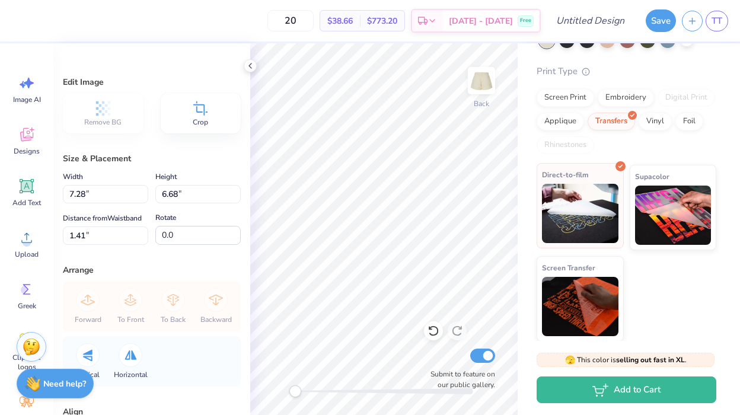
type input "5.96"
type input "5.47"
type input "2.62"
type input "3.43"
type input "3.15"
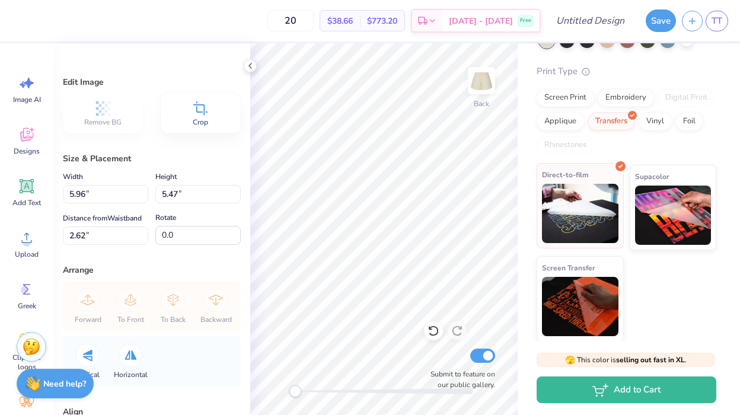
type input "4.94"
click at [247, 68] on icon at bounding box center [250, 65] width 9 height 9
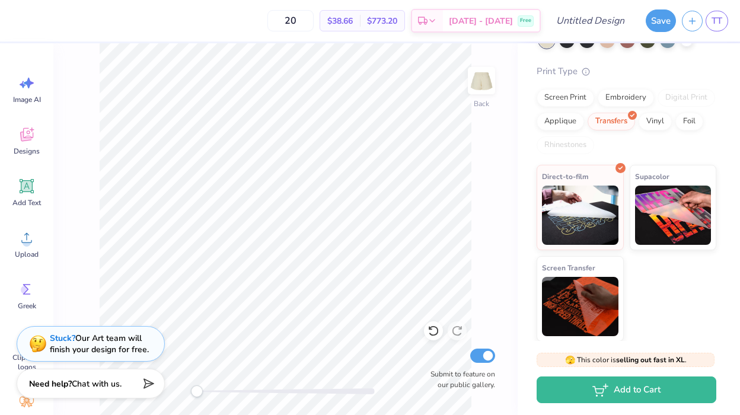
type input "2.04"
type input "1.87"
click at [496, 247] on div "Back Submit to feature on our public gallery." at bounding box center [285, 229] width 464 height 372
type input "6.20"
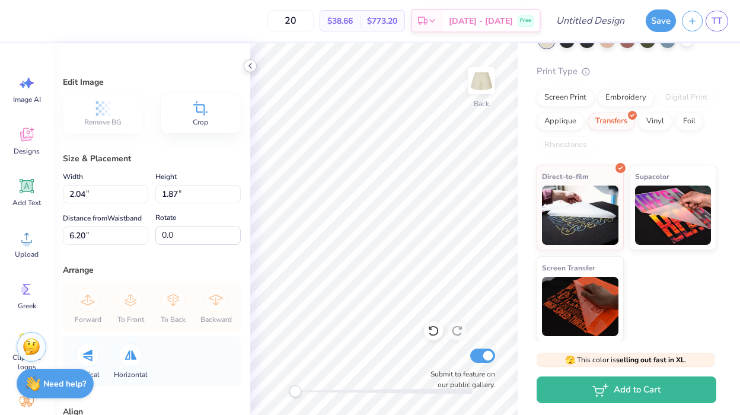
click at [254, 65] on icon at bounding box center [250, 65] width 9 height 9
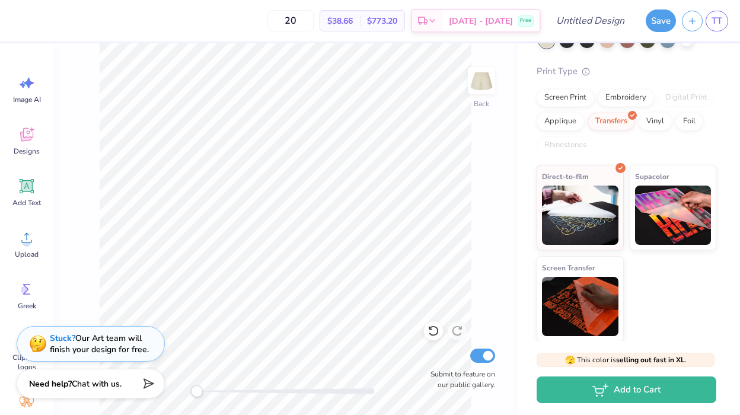
click at [243, 12] on div "20 $38.66 Per Item $773.20 Total Est. Delivery Oct 10 - 13 Free" at bounding box center [279, 21] width 523 height 42
